Goal: Task Accomplishment & Management: Manage account settings

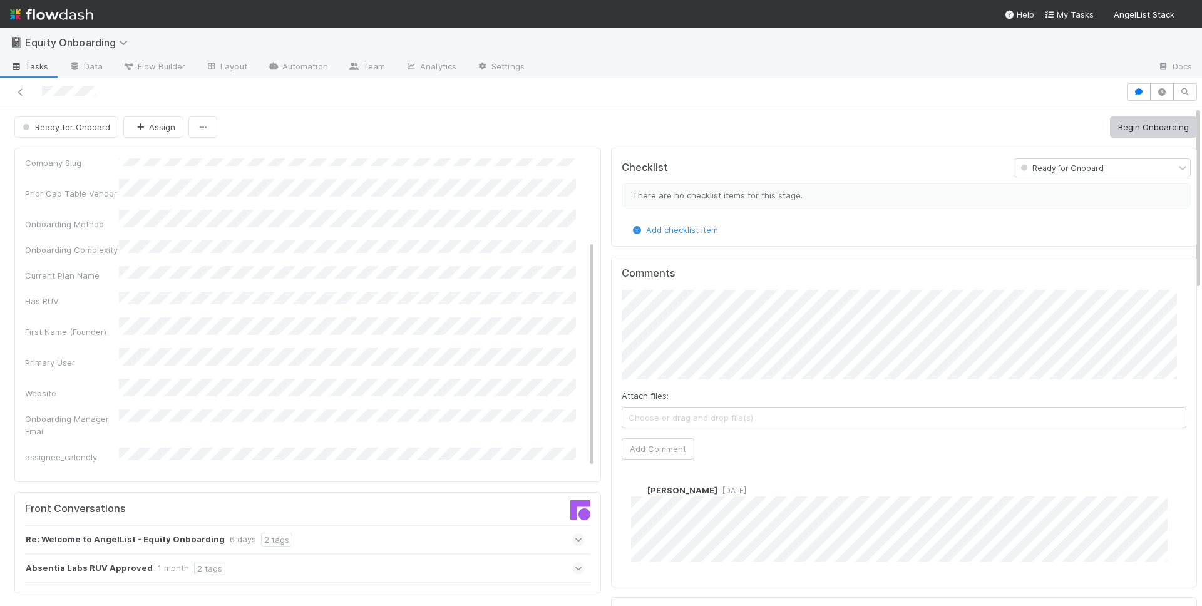
scroll to position [118, 0]
click at [336, 536] on div "Re: Welcome to AngelList - Equity Onboarding 6 days 2 tags" at bounding box center [305, 539] width 560 height 29
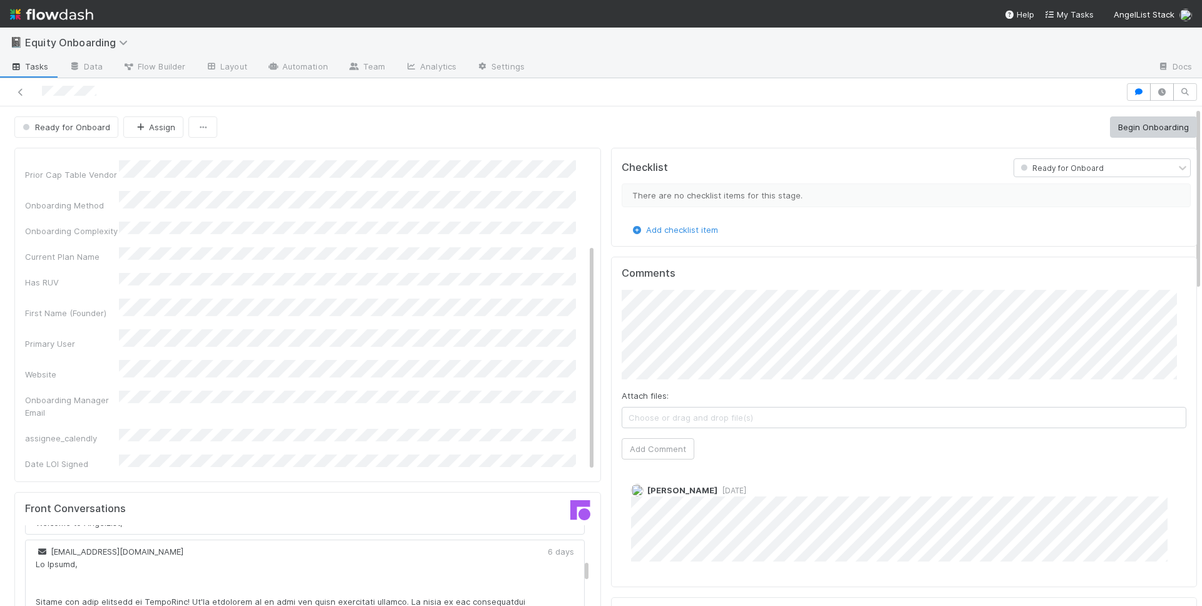
scroll to position [609, 0]
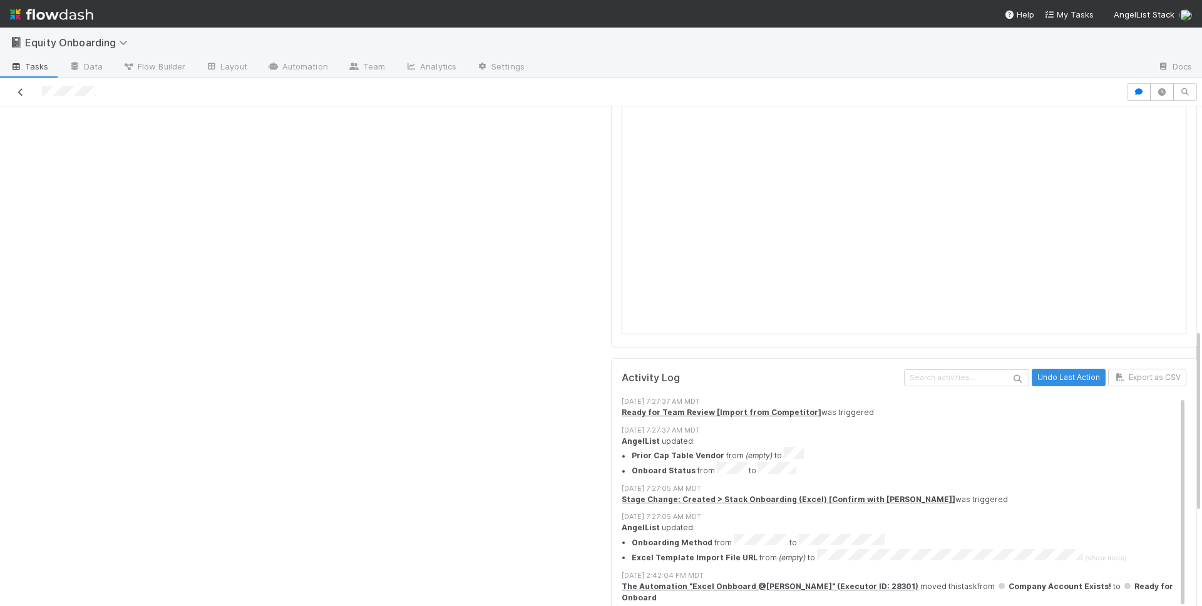
click at [22, 91] on icon at bounding box center [20, 92] width 13 height 8
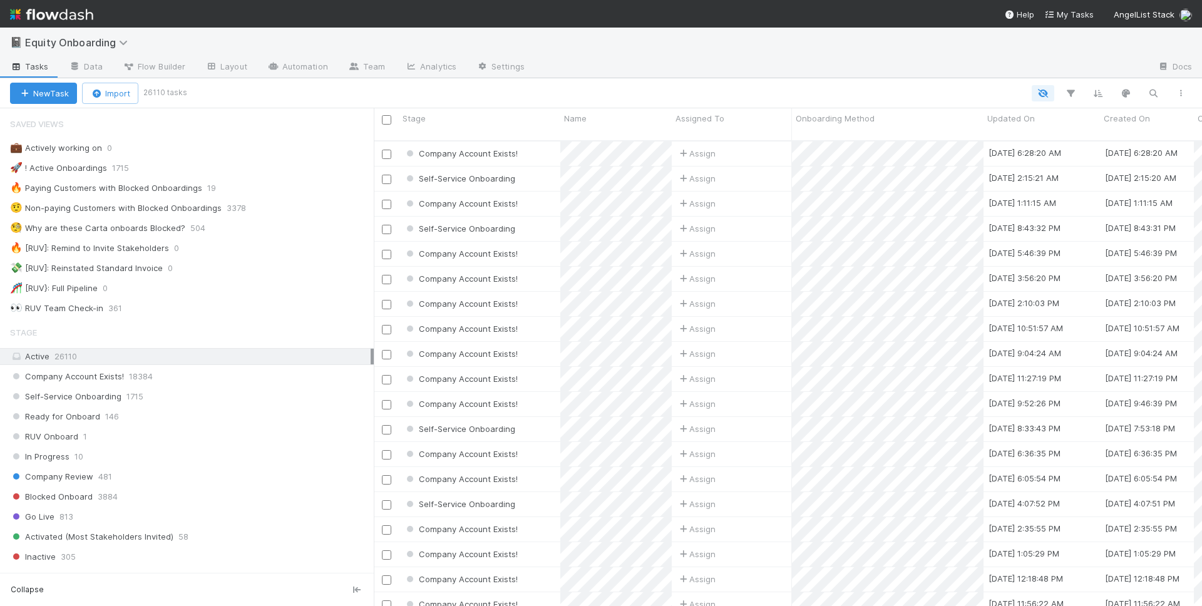
scroll to position [467, 819]
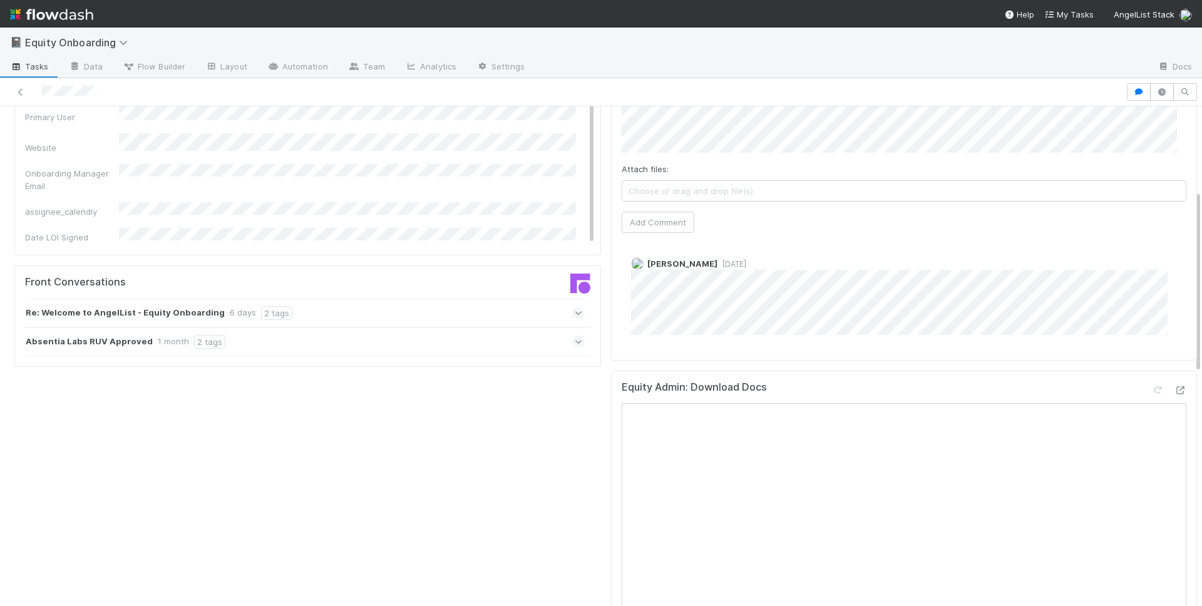
scroll to position [229, 0]
click at [428, 495] on div "Launch Details Edit Company ID Name Company Slug Prior Cap Table Vendor Onboard…" at bounding box center [307, 577] width 597 height 1326
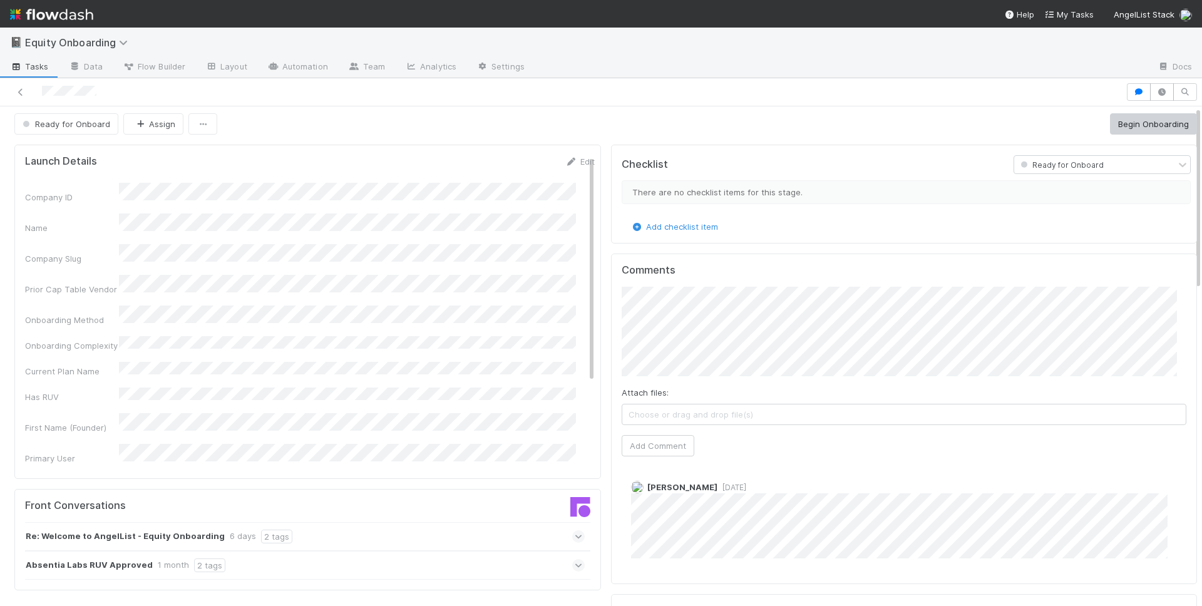
scroll to position [0, 0]
click at [17, 90] on icon at bounding box center [20, 92] width 13 height 8
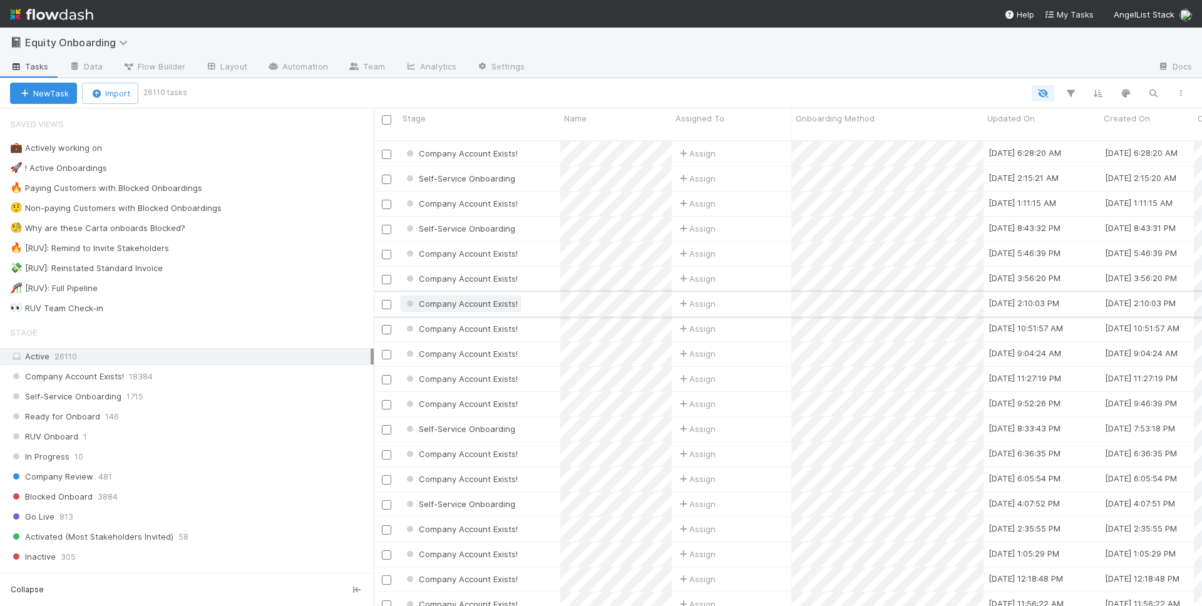
scroll to position [467, 819]
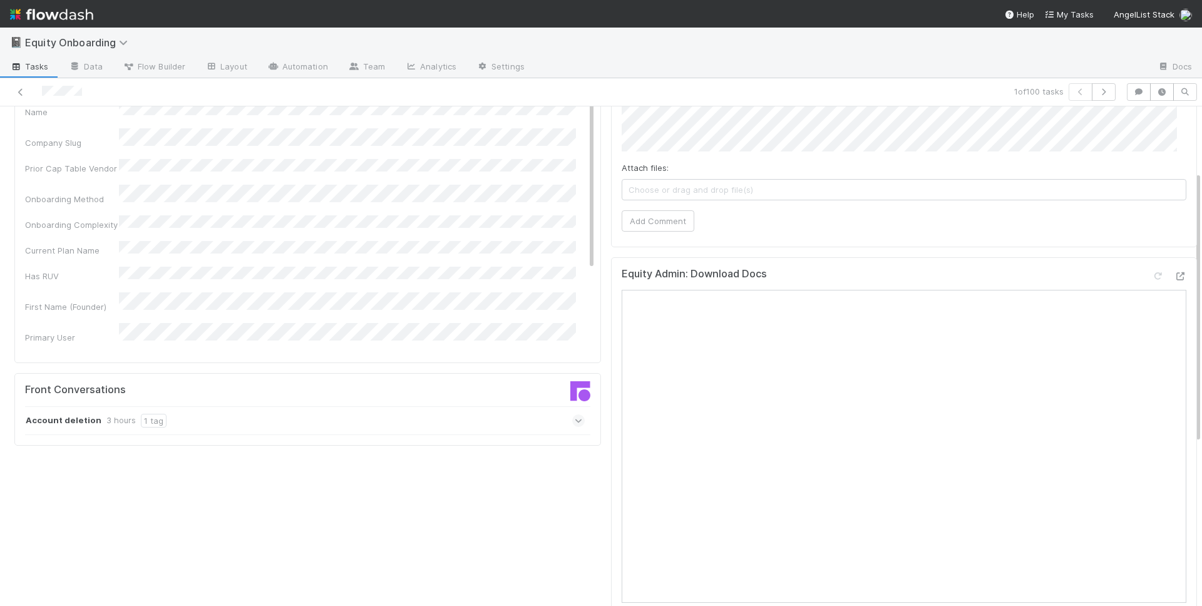
scroll to position [120, 0]
click at [15, 97] on link at bounding box center [20, 92] width 13 height 13
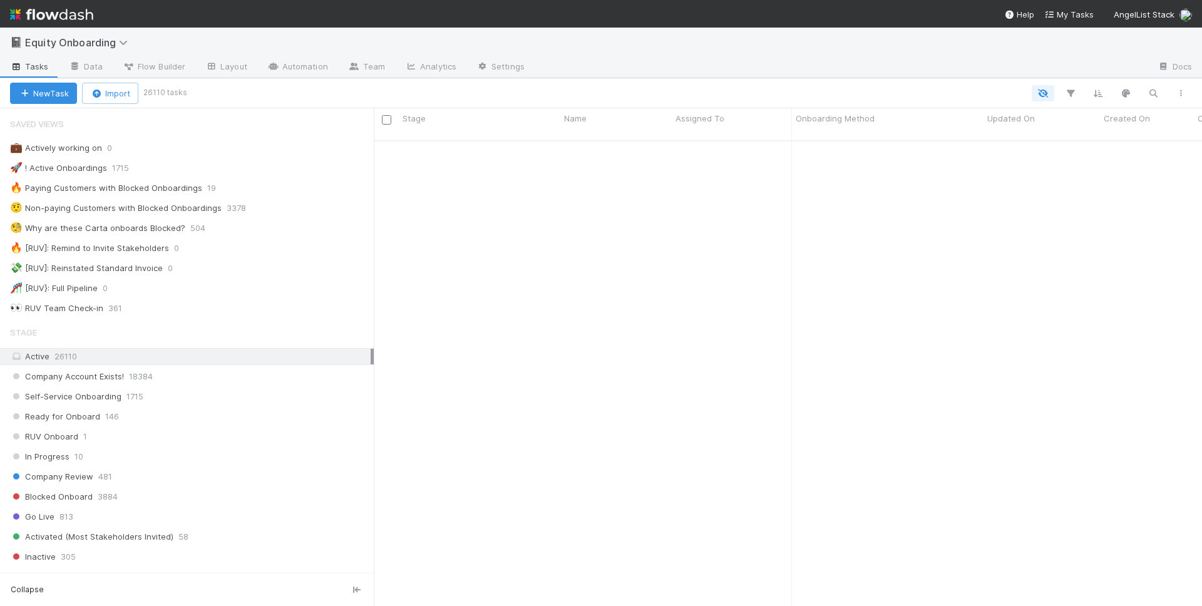
scroll to position [3095, 0]
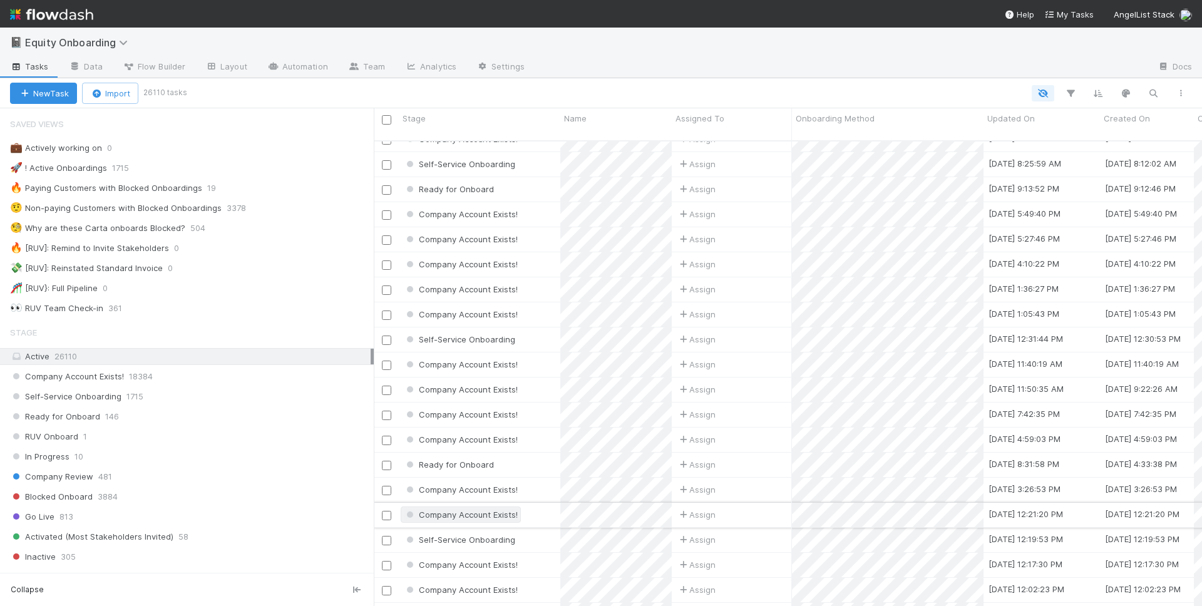
click at [479, 510] on span "Company Account Exists!" at bounding box center [461, 515] width 114 height 10
click at [652, 510] on div at bounding box center [601, 303] width 1202 height 606
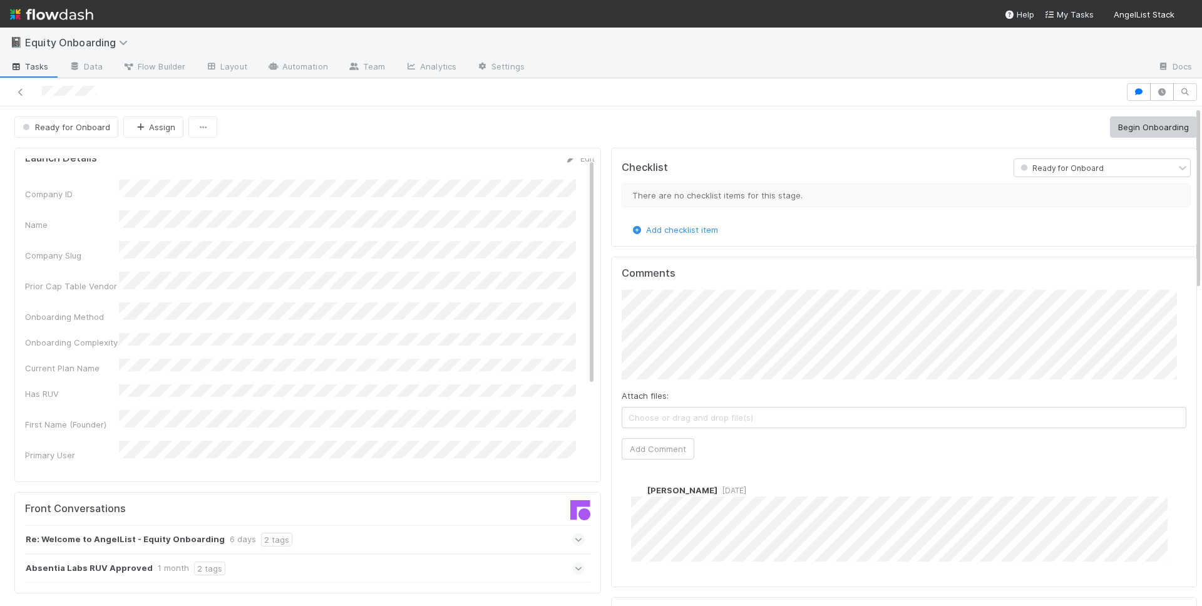
scroll to position [13, 0]
click at [321, 540] on div "Re: Welcome to AngelList - Equity Onboarding 6 days 2 tags" at bounding box center [305, 539] width 560 height 29
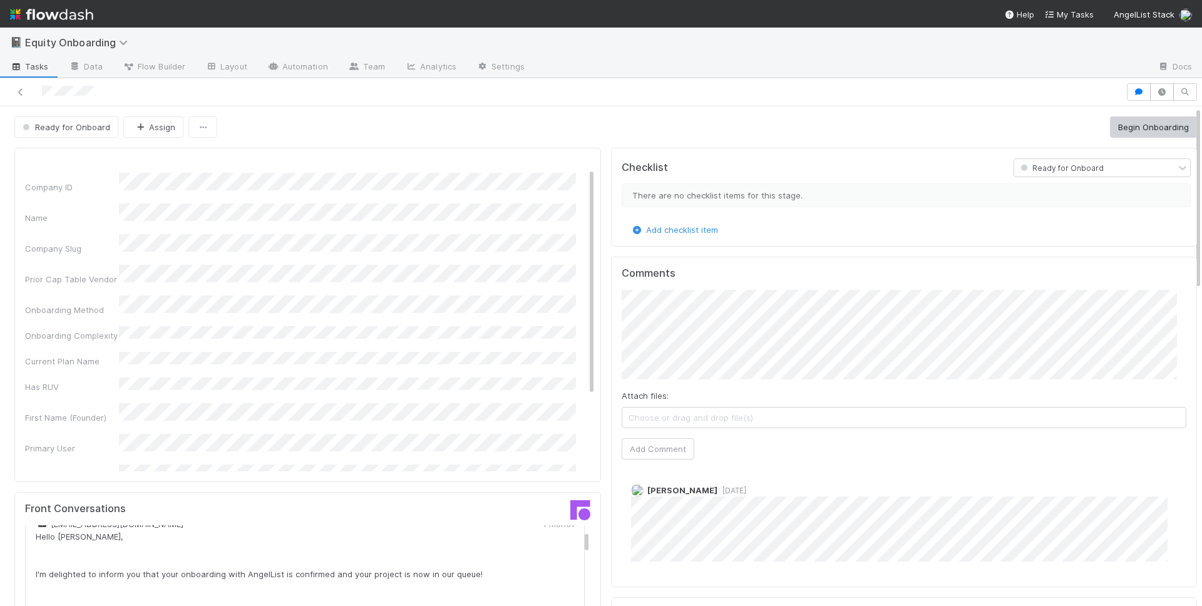
scroll to position [0, 0]
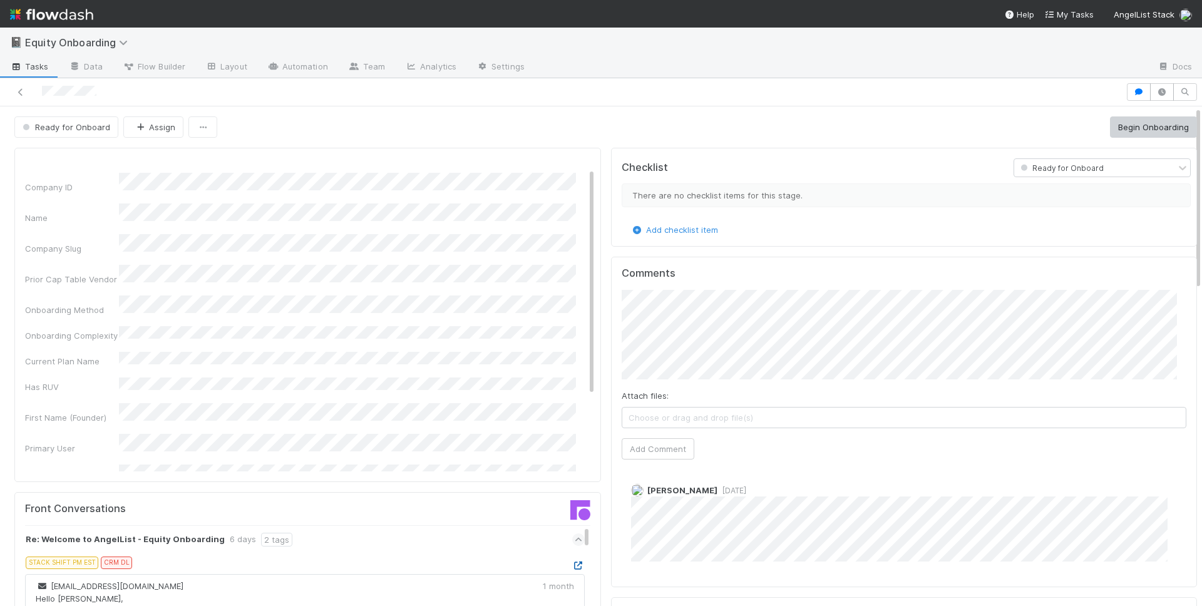
click at [572, 569] on icon at bounding box center [578, 566] width 13 height 8
